Goal: Task Accomplishment & Management: Manage account settings

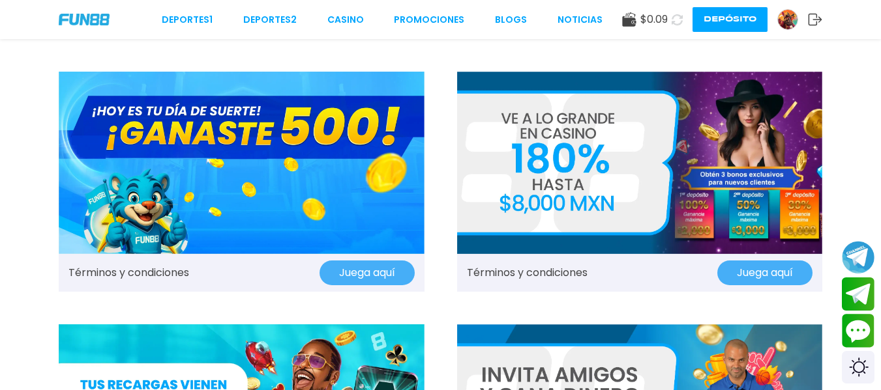
click at [669, 20] on button at bounding box center [676, 19] width 19 height 19
click at [793, 27] on img at bounding box center [788, 20] width 20 height 20
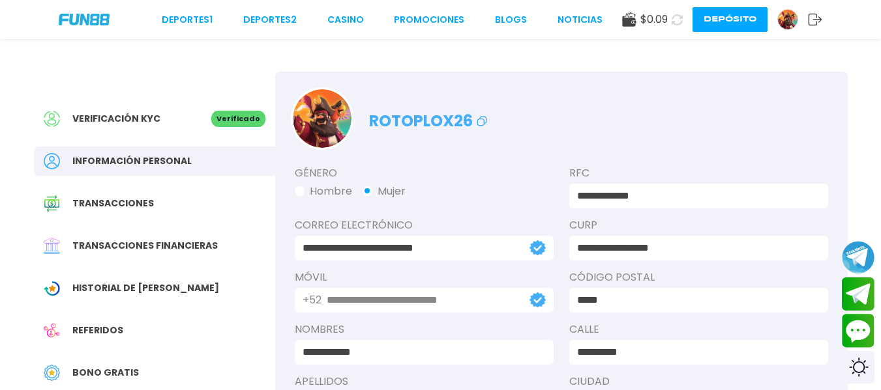
scroll to position [65, 0]
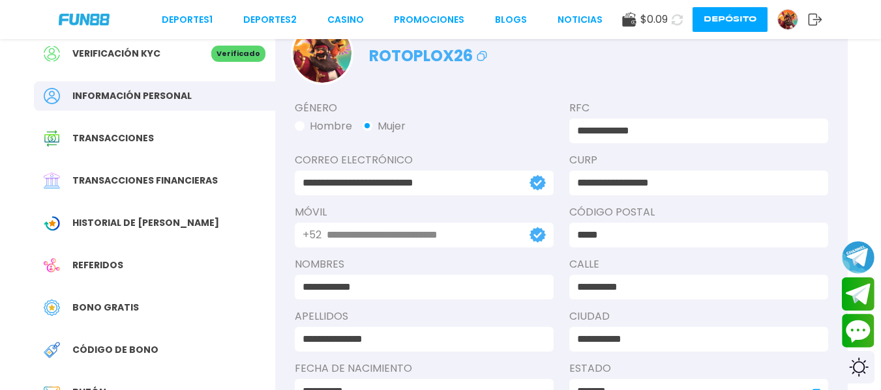
click at [125, 303] on span "Bono Gratis" at bounding box center [105, 308] width 66 height 14
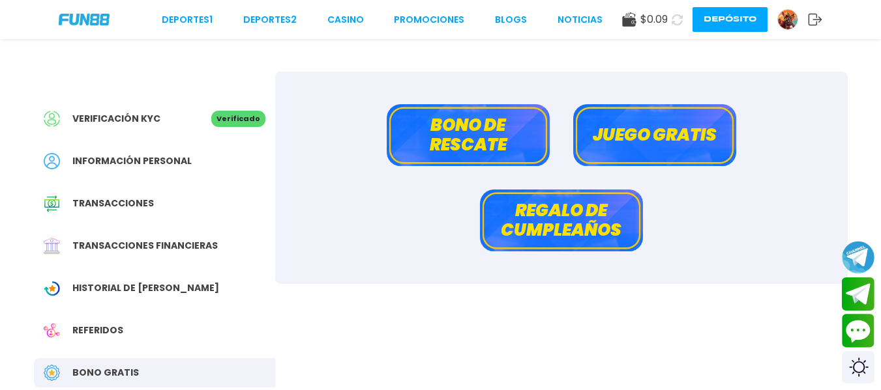
click at [703, 124] on button "Juego gratis" at bounding box center [654, 135] width 163 height 62
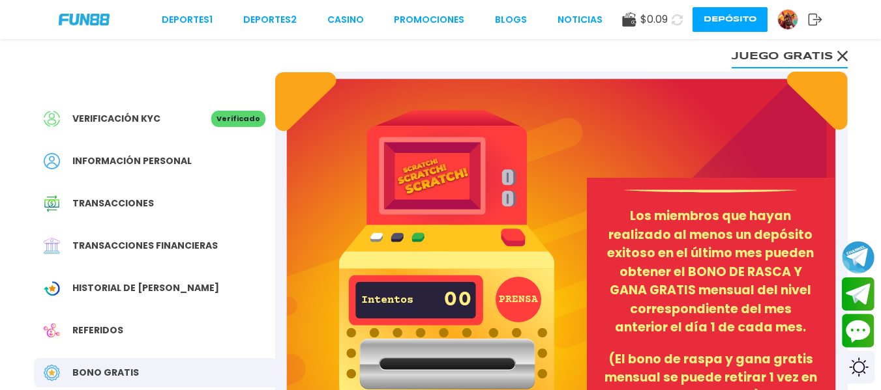
scroll to position [130, 0]
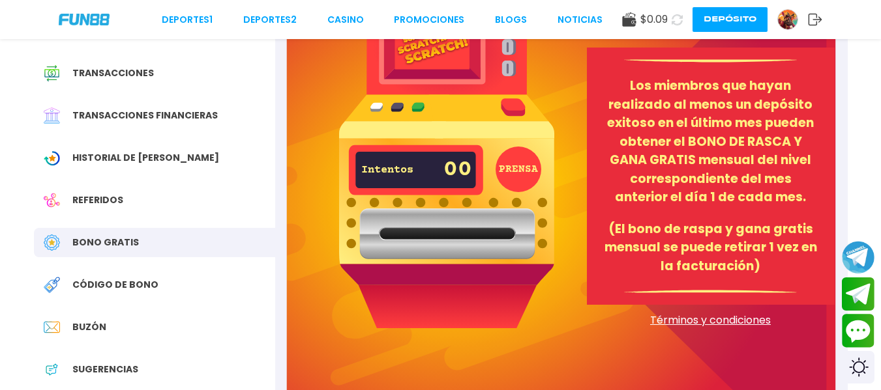
click at [529, 162] on button "PRENSA" at bounding box center [518, 170] width 46 height 46
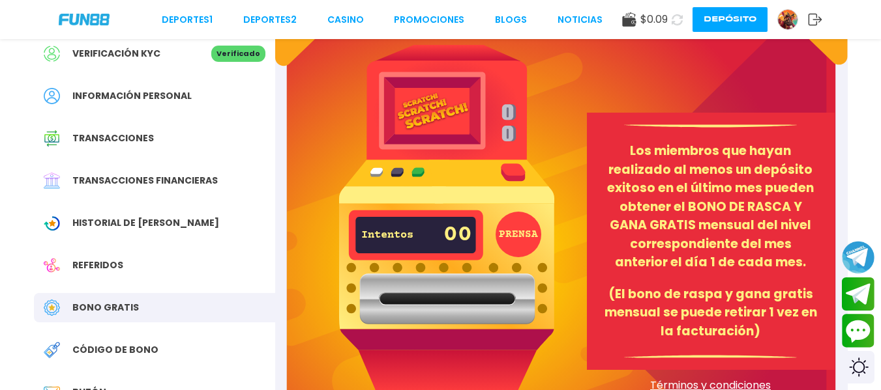
scroll to position [196, 0]
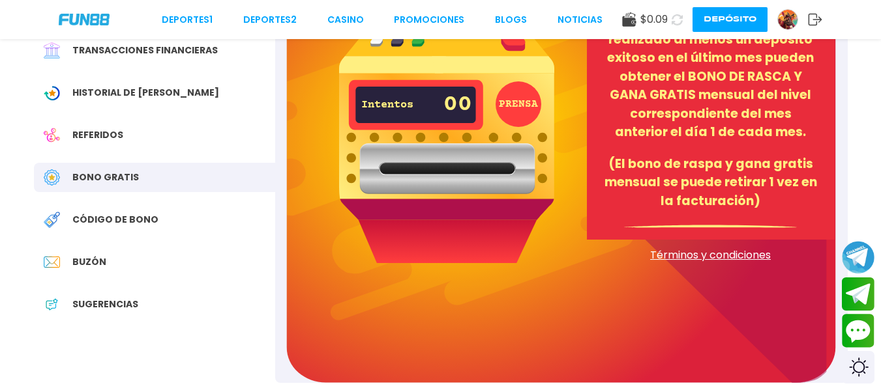
click at [107, 261] on div "Buzón" at bounding box center [154, 262] width 241 height 29
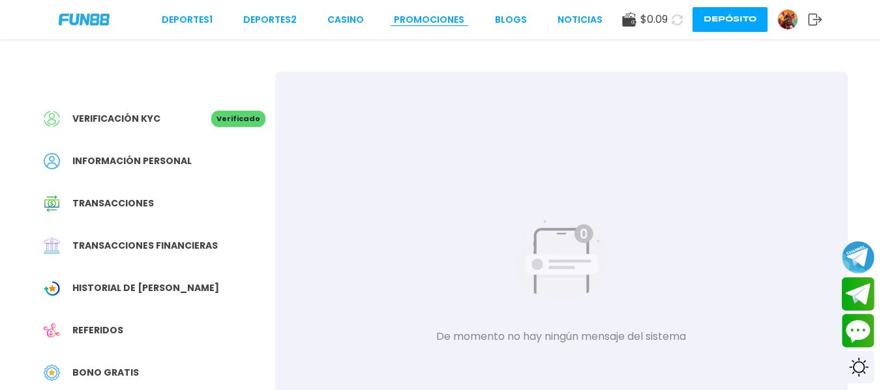
click at [428, 16] on link "Promociones" at bounding box center [429, 20] width 70 height 14
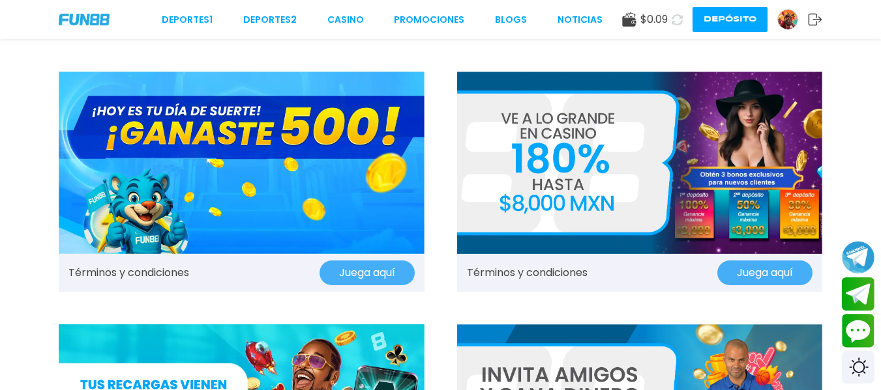
click at [317, 158] on img at bounding box center [242, 163] width 366 height 183
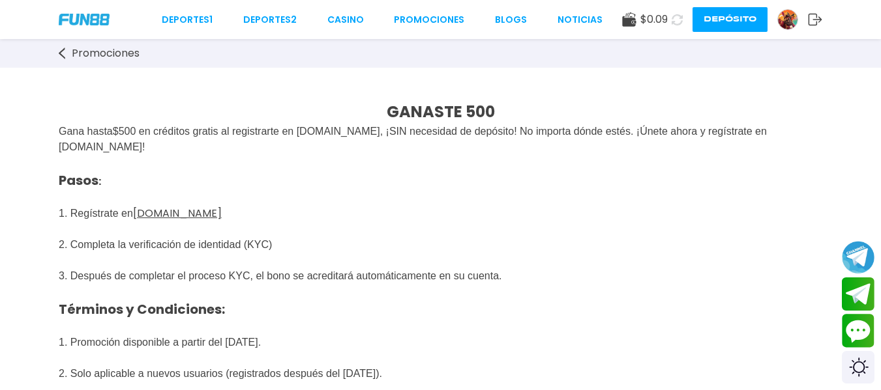
click at [178, 216] on u "FUN88mx.mx" at bounding box center [177, 213] width 89 height 15
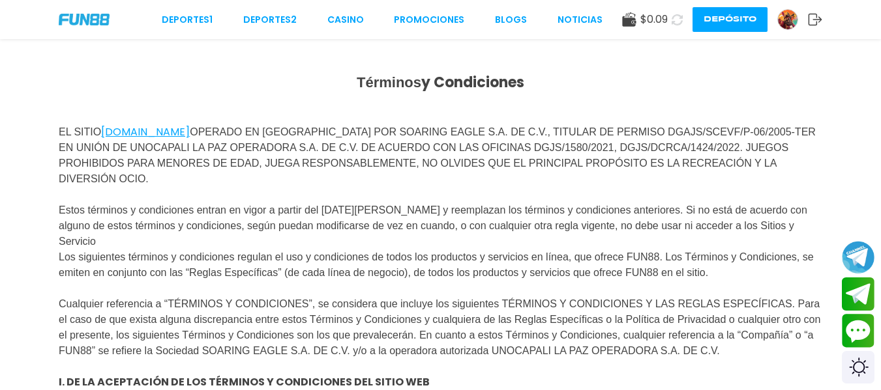
click at [190, 133] on u "[DOMAIN_NAME]" at bounding box center [145, 132] width 89 height 15
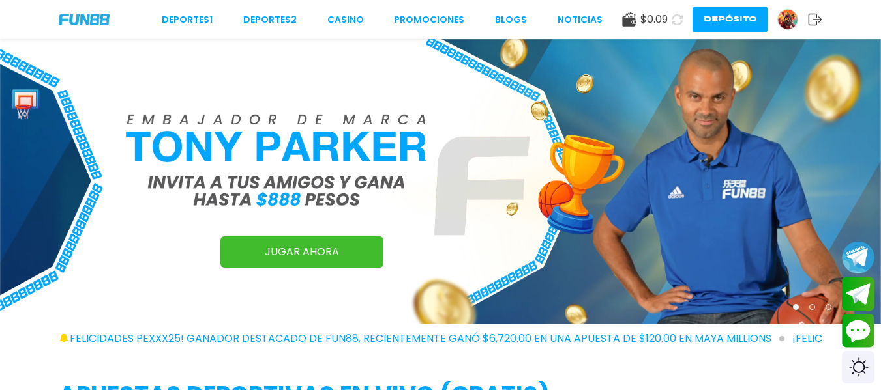
click at [344, 27] on div "Deportes 1 Deportes 2 CASINO Promociones BLOGS NOTICIAS $ 0.09 Depósito" at bounding box center [440, 19] width 881 height 39
click at [349, 16] on link "CASINO" at bounding box center [345, 20] width 37 height 14
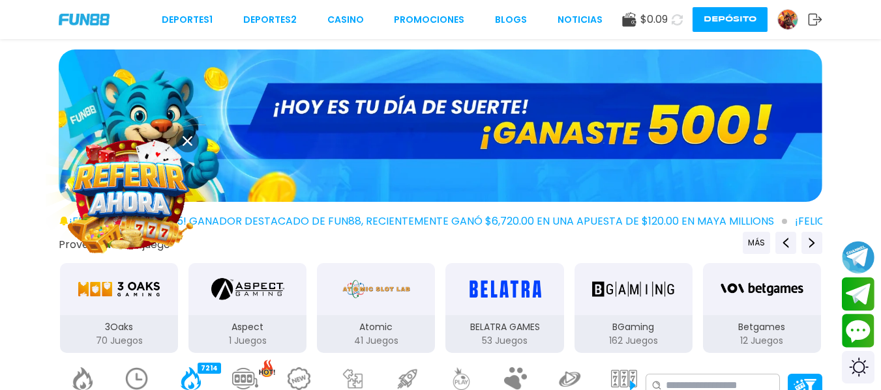
click at [144, 204] on img at bounding box center [130, 195] width 120 height 120
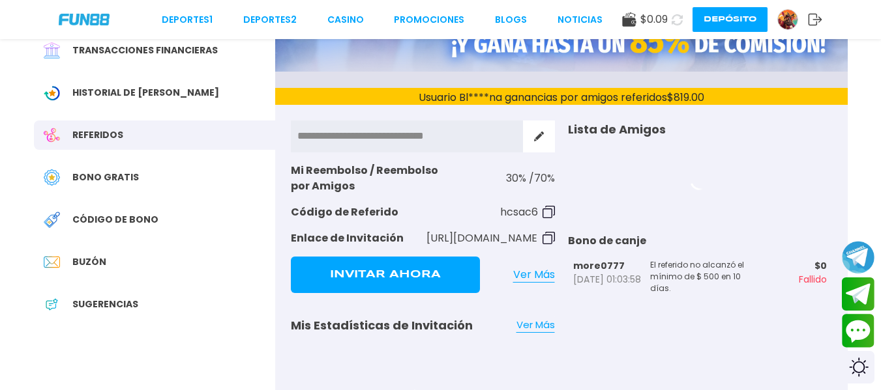
scroll to position [65, 0]
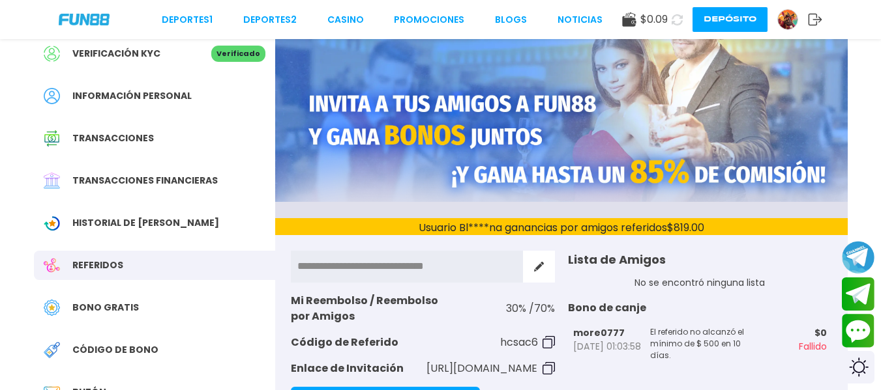
click at [681, 21] on icon at bounding box center [677, 20] width 12 height 12
click at [634, 12] on div "$ 0.09" at bounding box center [645, 20] width 46 height 16
click at [647, 20] on span "$ 0.09" at bounding box center [653, 20] width 27 height 16
click at [629, 24] on use at bounding box center [629, 19] width 14 height 14
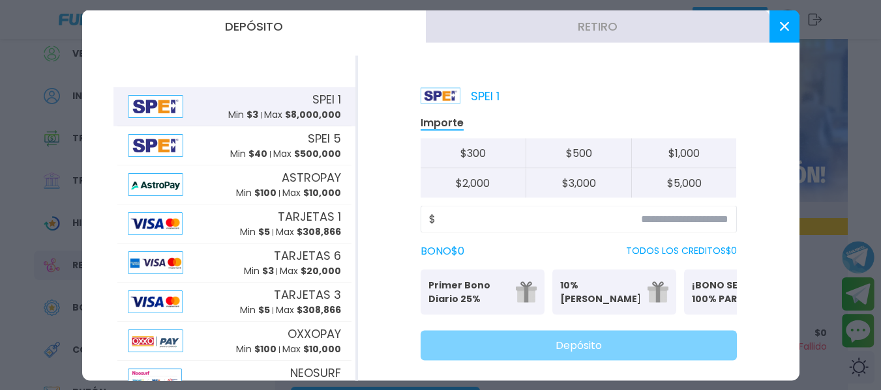
click at [557, 34] on button "Retiro" at bounding box center [598, 26] width 344 height 33
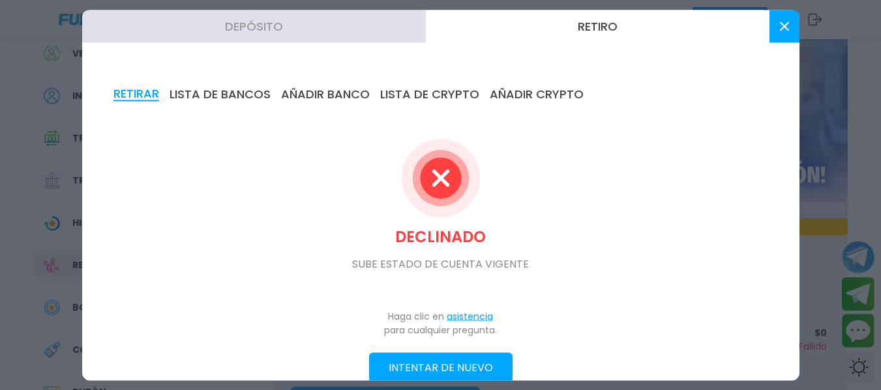
click at [785, 30] on icon at bounding box center [784, 26] width 9 height 9
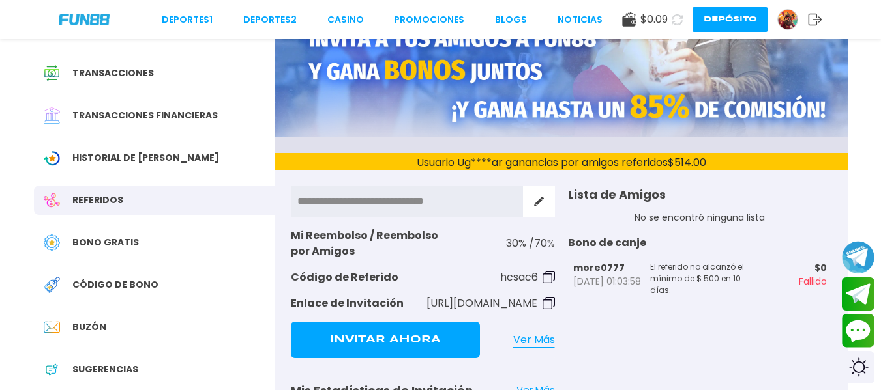
scroll to position [196, 0]
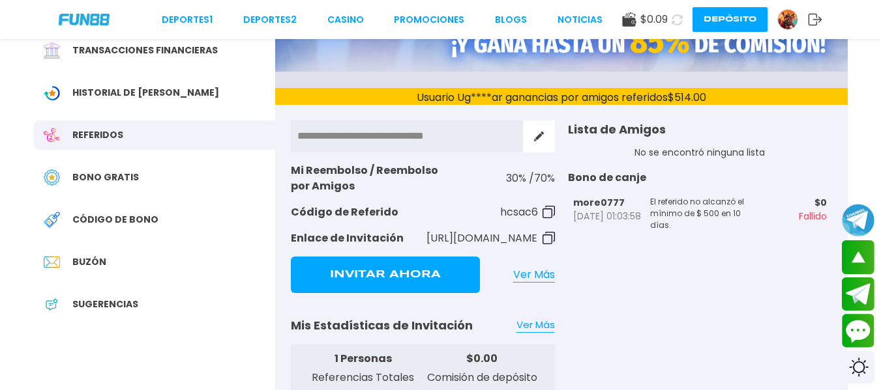
click at [156, 209] on div "Código de bono" at bounding box center [154, 219] width 241 height 29
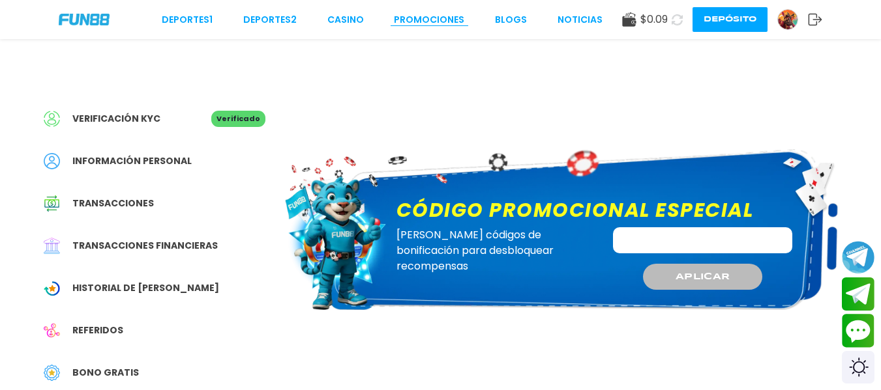
click at [451, 22] on link "Promociones" at bounding box center [429, 20] width 70 height 14
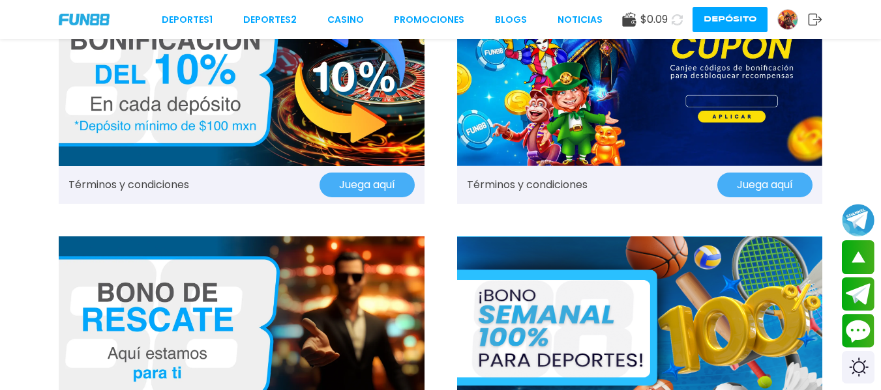
scroll to position [782, 0]
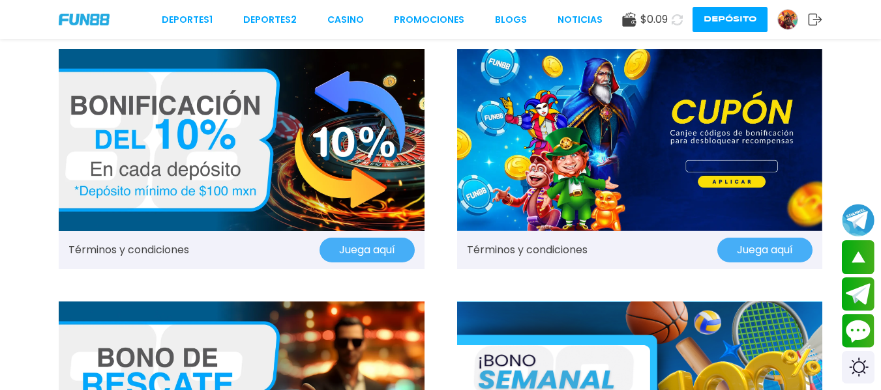
click at [703, 175] on img at bounding box center [640, 140] width 366 height 183
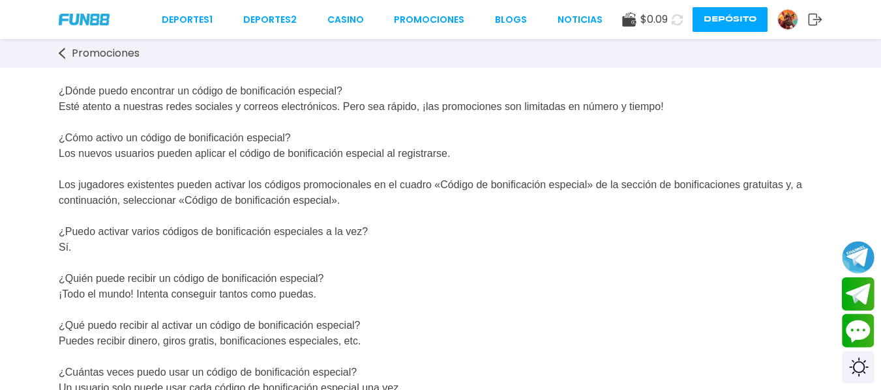
scroll to position [65, 0]
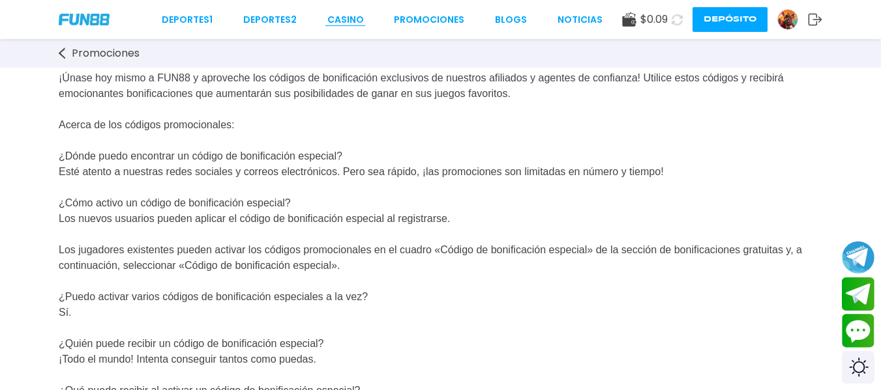
click at [336, 22] on link "CASINO" at bounding box center [345, 20] width 37 height 14
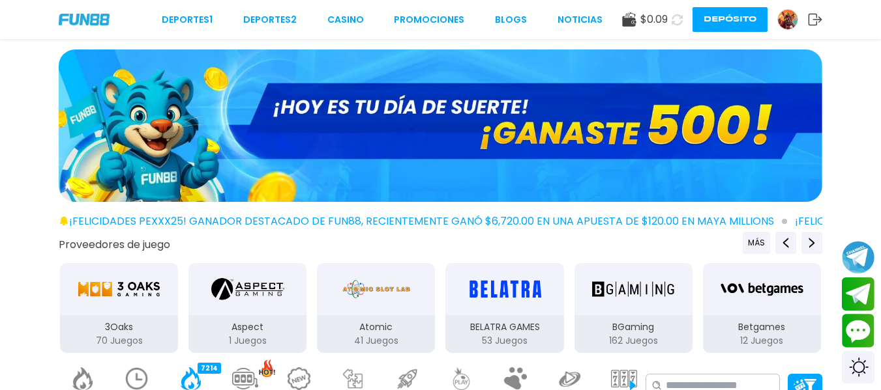
click at [479, 17] on div "Deportes 1 Deportes 2 CASINO Promociones BLOGS NOTICIAS" at bounding box center [382, 20] width 441 height 14
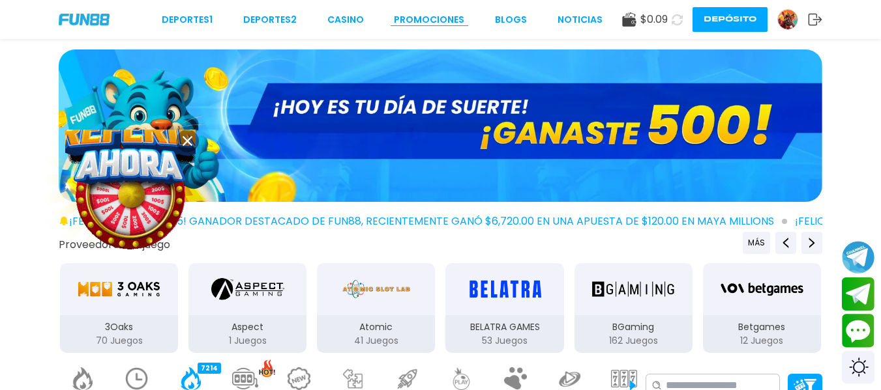
click at [448, 22] on link "Promociones" at bounding box center [429, 20] width 70 height 14
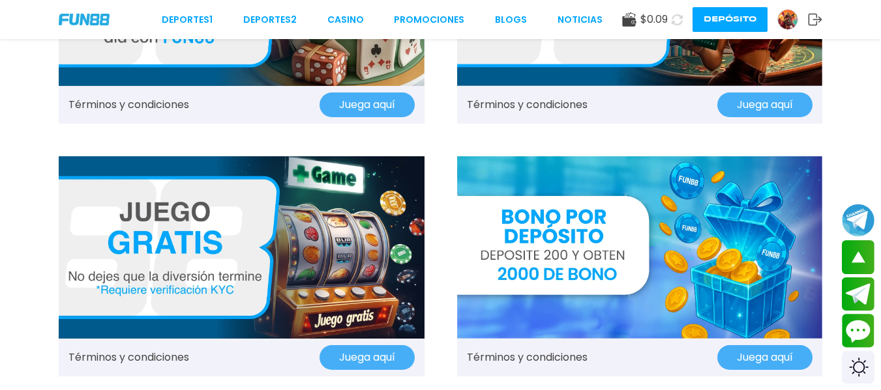
scroll to position [1564, 0]
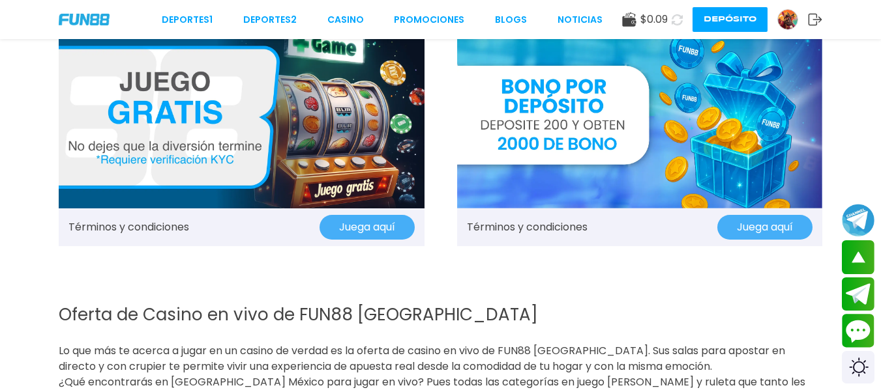
click at [369, 235] on button "Juega aquí" at bounding box center [366, 227] width 95 height 25
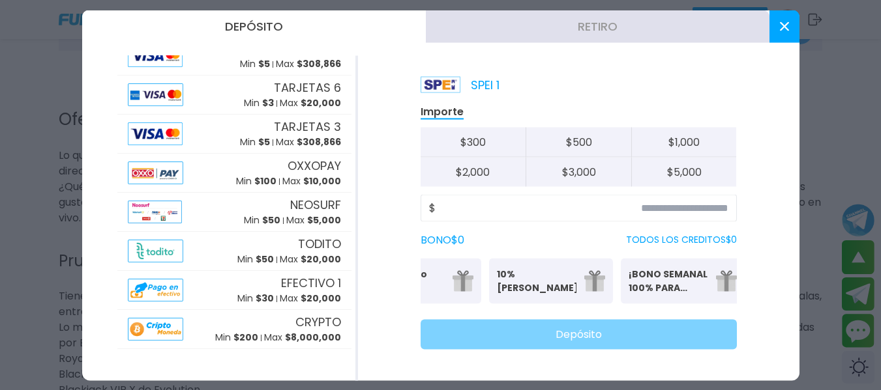
scroll to position [0, 81]
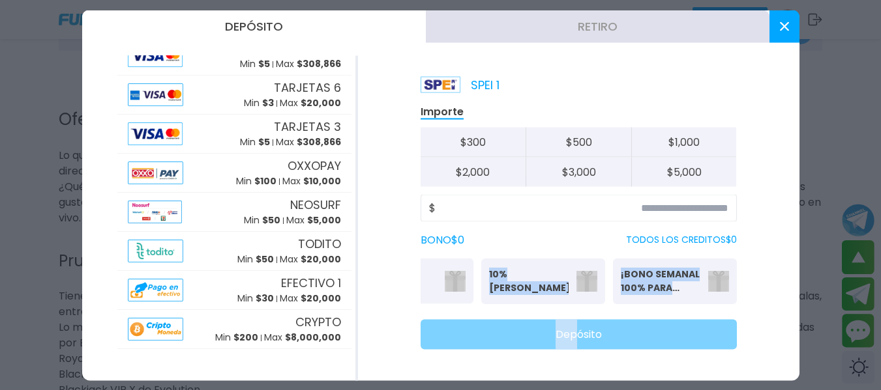
drag, startPoint x: 570, startPoint y: 307, endPoint x: 463, endPoint y: 299, distance: 107.9
click at [463, 299] on div "Importe $ 300 $ 500 $ 1,000 $ 2,000 $ 3,000 $ 5,000 $ BONO $ 0 TODOS LOS CREDIT…" at bounding box center [578, 227] width 316 height 246
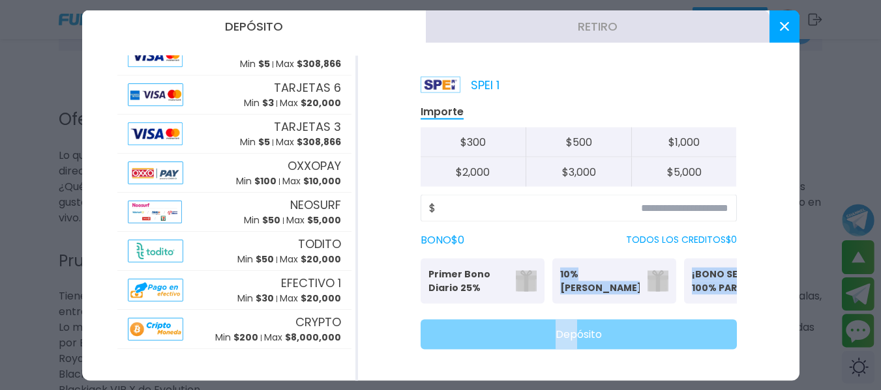
click at [445, 295] on p "Se puede solicitar una vez al día" at bounding box center [482, 299] width 108 height 8
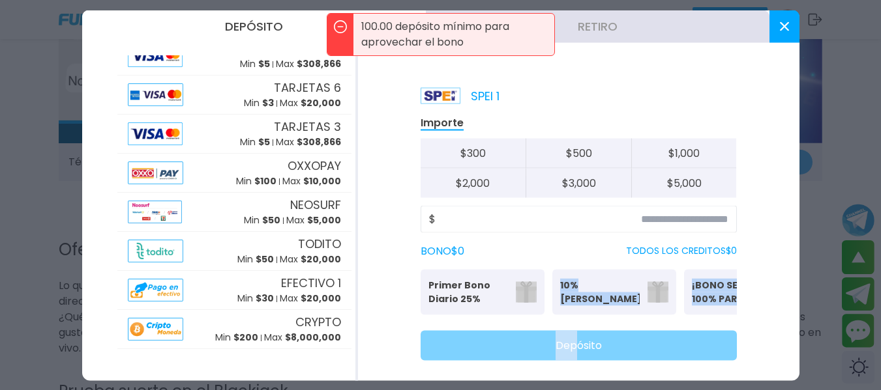
scroll to position [1499, 0]
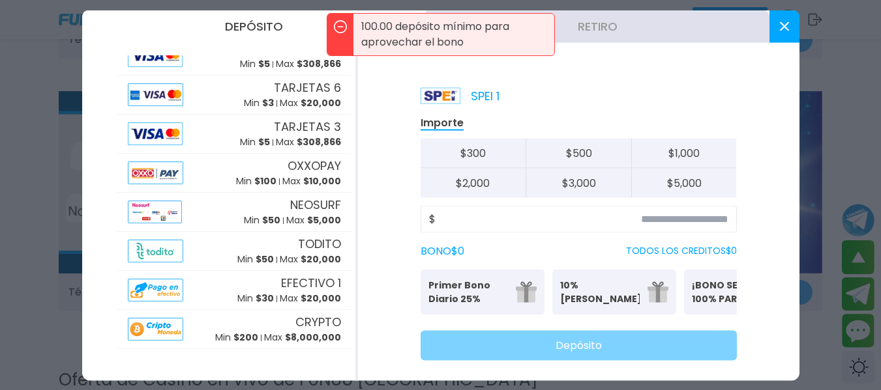
click at [42, 58] on div at bounding box center [440, 195] width 881 height 390
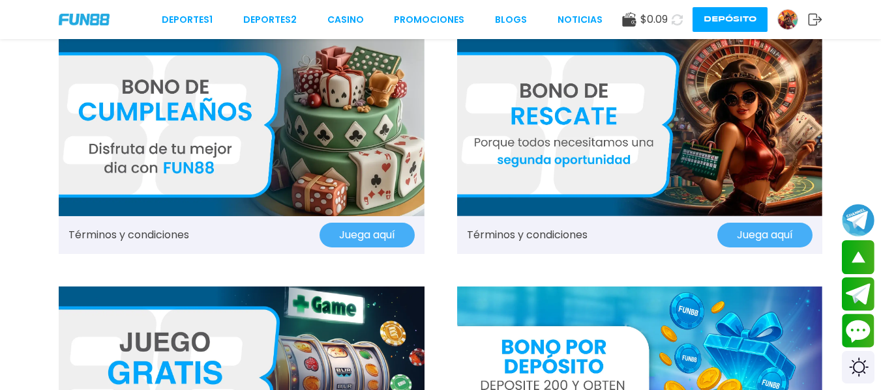
scroll to position [1173, 0]
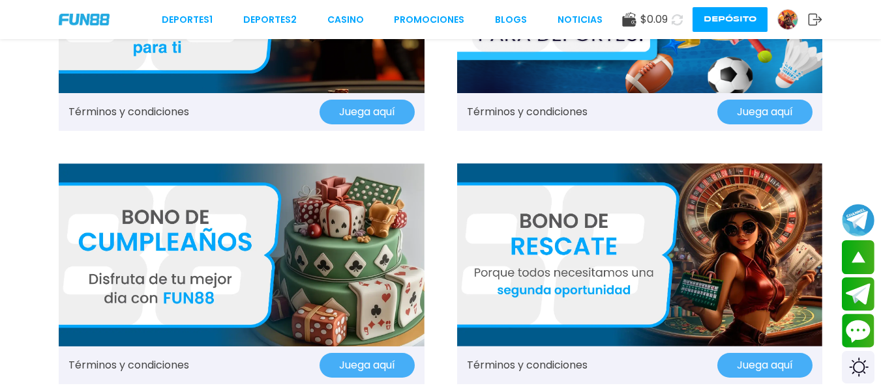
click at [588, 289] on img at bounding box center [640, 255] width 366 height 183
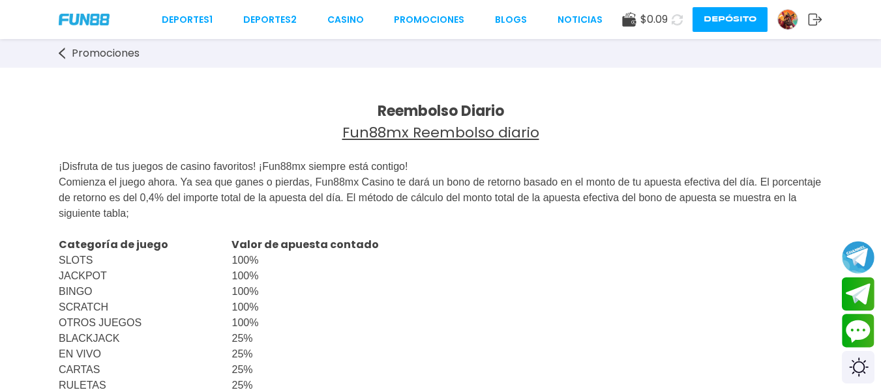
click at [435, 133] on u "Fun88mx Reembolso diario" at bounding box center [440, 133] width 197 height 20
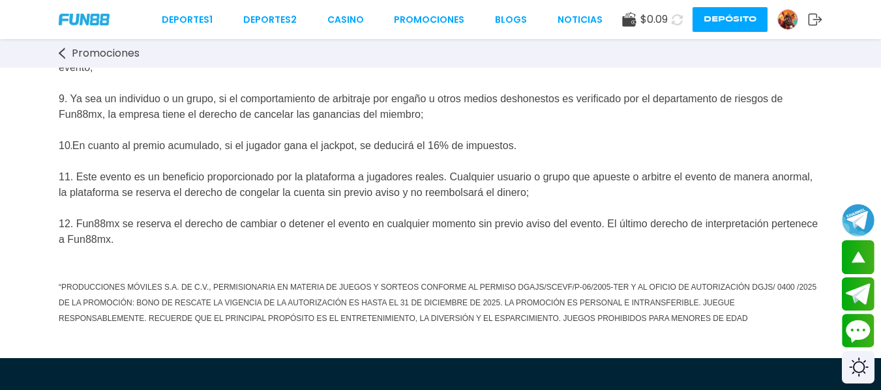
scroll to position [1173, 0]
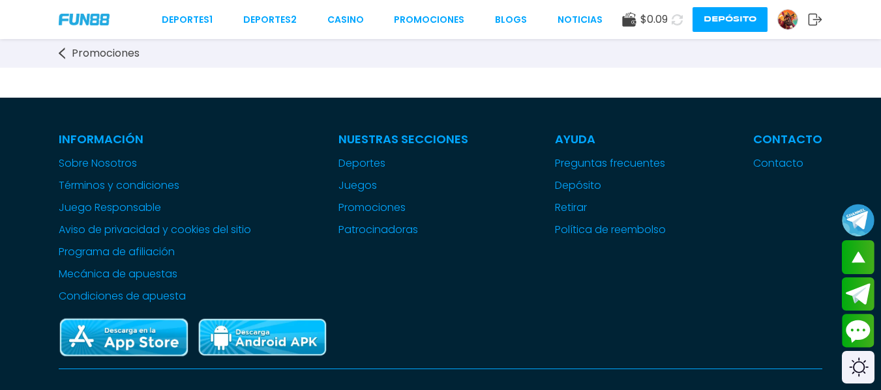
click at [793, 23] on img at bounding box center [788, 20] width 20 height 20
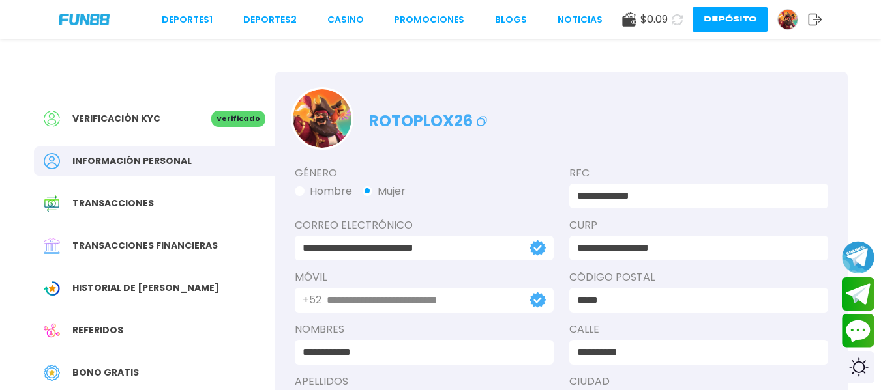
scroll to position [65, 0]
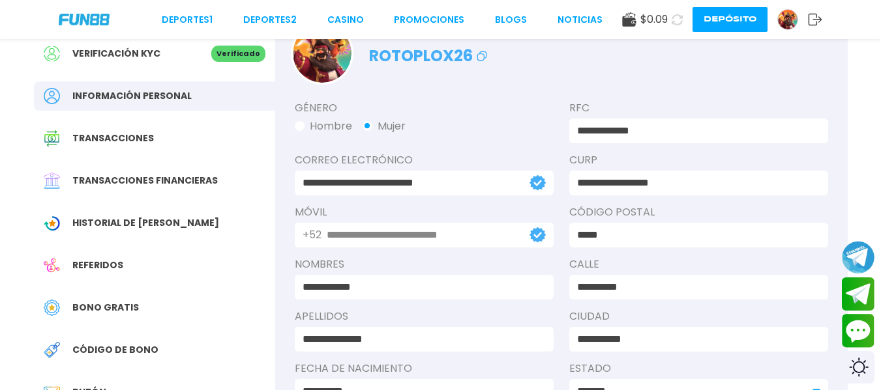
click at [156, 209] on div "Historial de Bonos" at bounding box center [154, 223] width 241 height 29
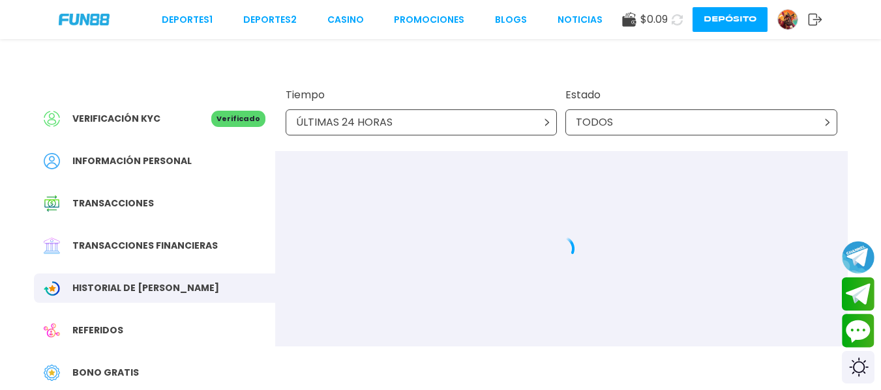
click at [170, 246] on span "Transacciones financieras" at bounding box center [144, 246] width 145 height 14
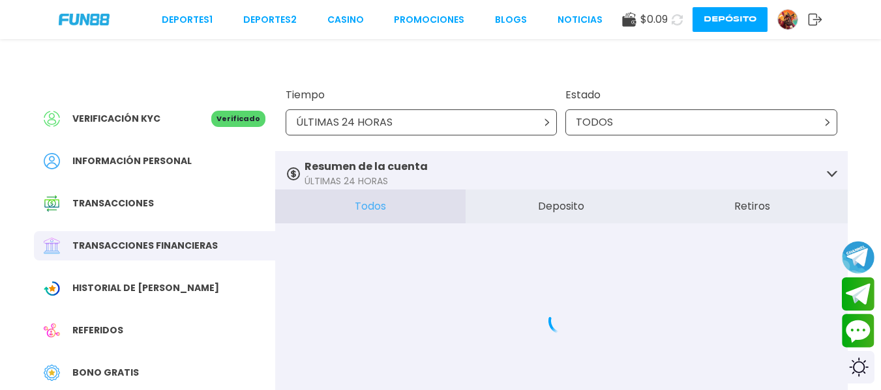
click at [161, 217] on div "Transacciones" at bounding box center [154, 203] width 241 height 29
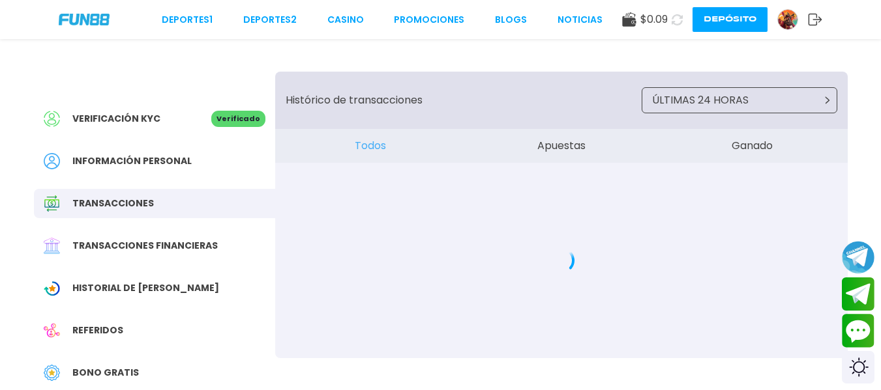
scroll to position [196, 0]
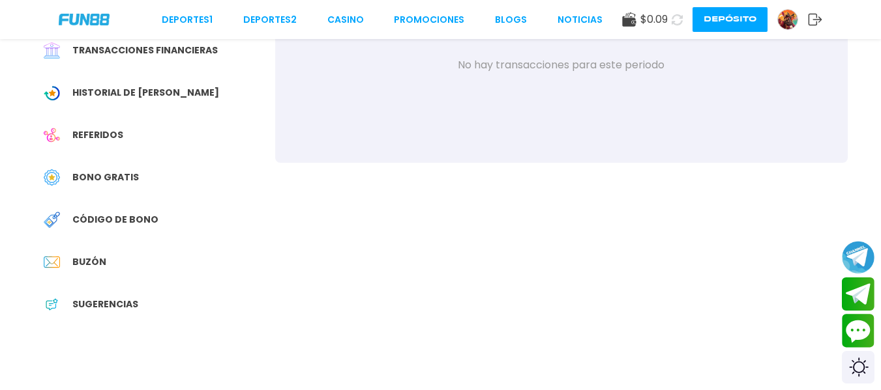
click at [137, 265] on div "Buzón" at bounding box center [154, 262] width 241 height 29
